Goal: Information Seeking & Learning: Learn about a topic

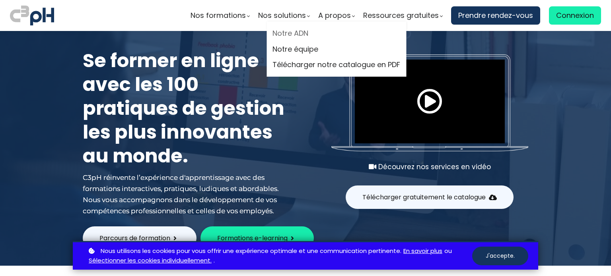
click at [286, 31] on link "Notre ADN" at bounding box center [336, 33] width 128 height 12
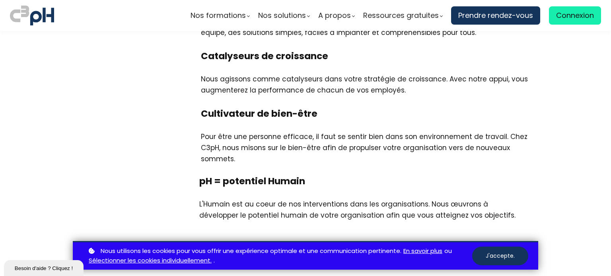
scroll to position [1034, 0]
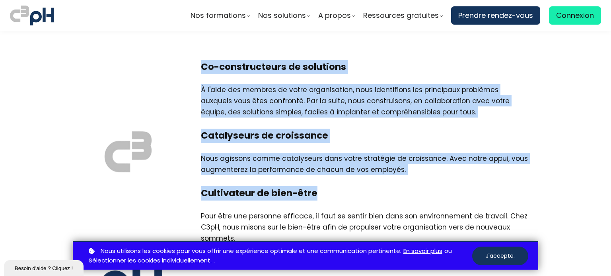
drag, startPoint x: 200, startPoint y: 65, endPoint x: 332, endPoint y: 200, distance: 189.5
click at [332, 200] on div "Co-constructeurs de solutions À l'aide des membres de votre organisation, nous …" at bounding box center [305, 185] width 465 height 251
copy div "Co-constructeurs de solutions À l'aide des membres de votre organisation, nous …"
click at [368, 121] on div "Co-constructeurs de solutions À l'aide des membres de votre organisation, nous …" at bounding box center [364, 94] width 347 height 69
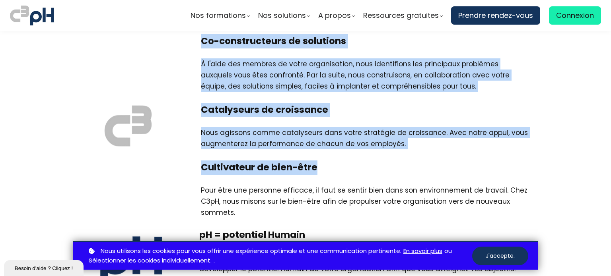
click at [292, 127] on div "Catalyseurs de croissance Nous agissons comme catalyseurs dans votre stratégie …" at bounding box center [364, 132] width 347 height 58
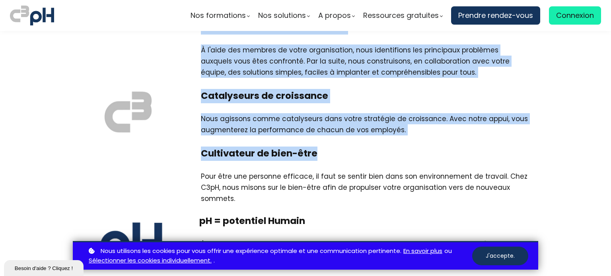
click at [284, 127] on div "Nous agissons comme catalyseurs dans votre stratégie de croissance. Avec notre …" at bounding box center [364, 124] width 327 height 22
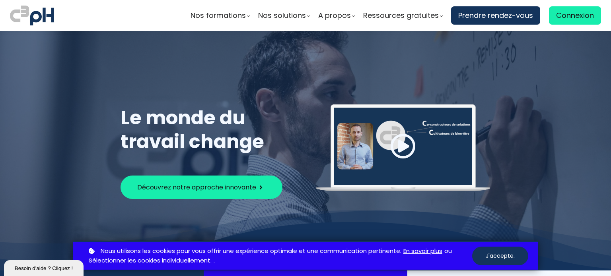
scroll to position [0, 0]
